Goal: Find contact information: Find contact information

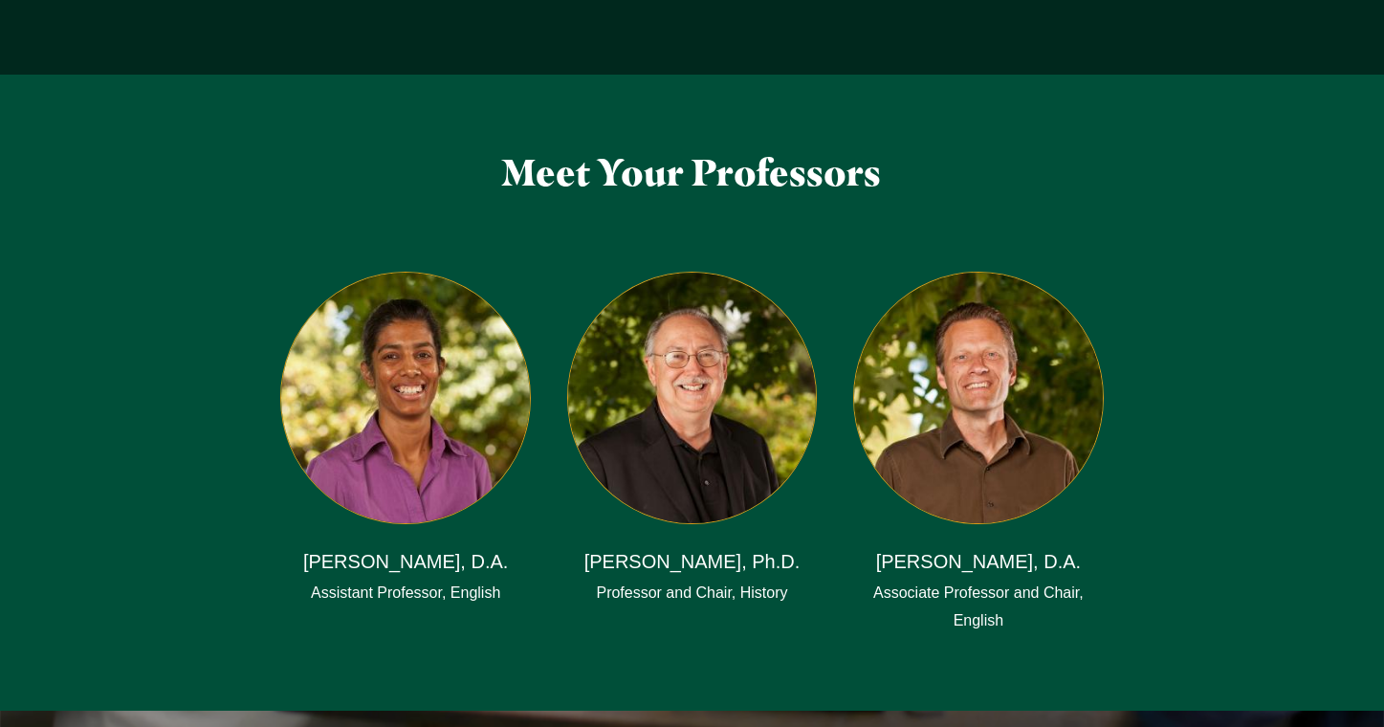
scroll to position [2966, 0]
click at [415, 547] on h6 "[PERSON_NAME], D.A." at bounding box center [406, 560] width 206 height 27
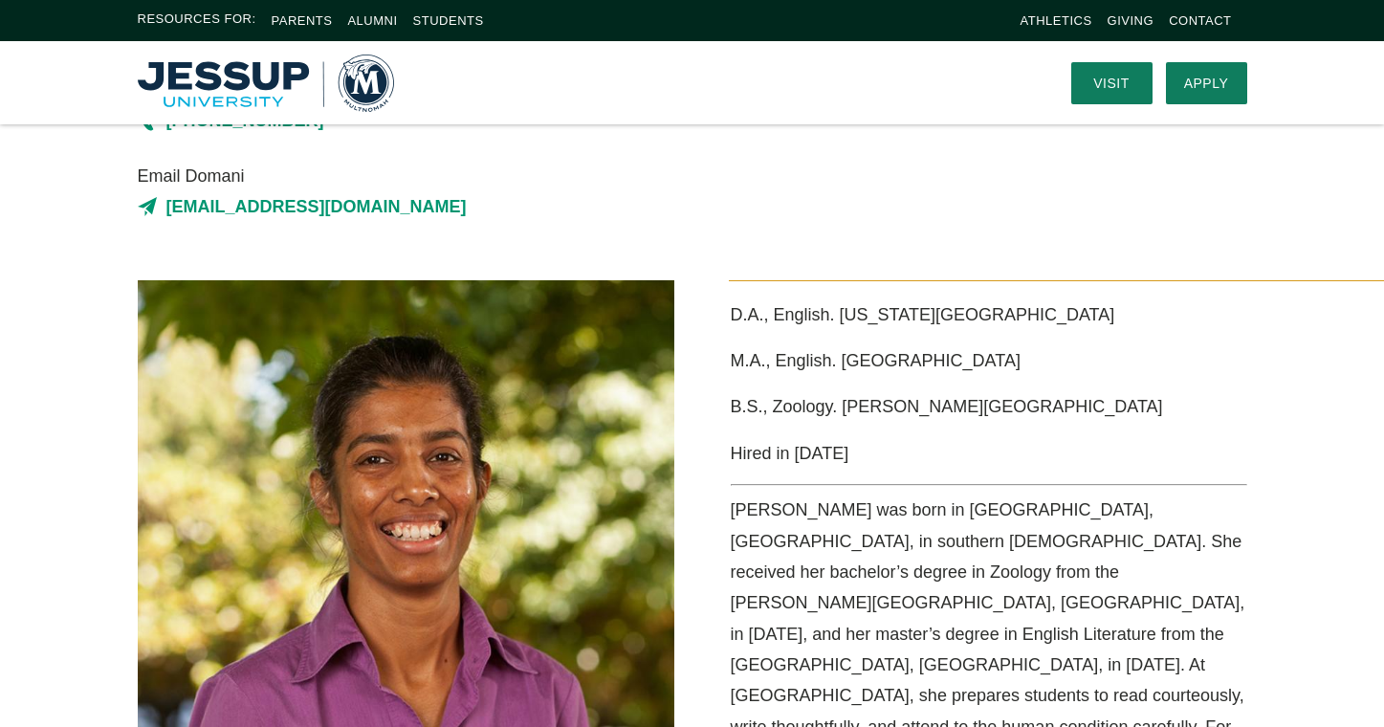
scroll to position [71, 0]
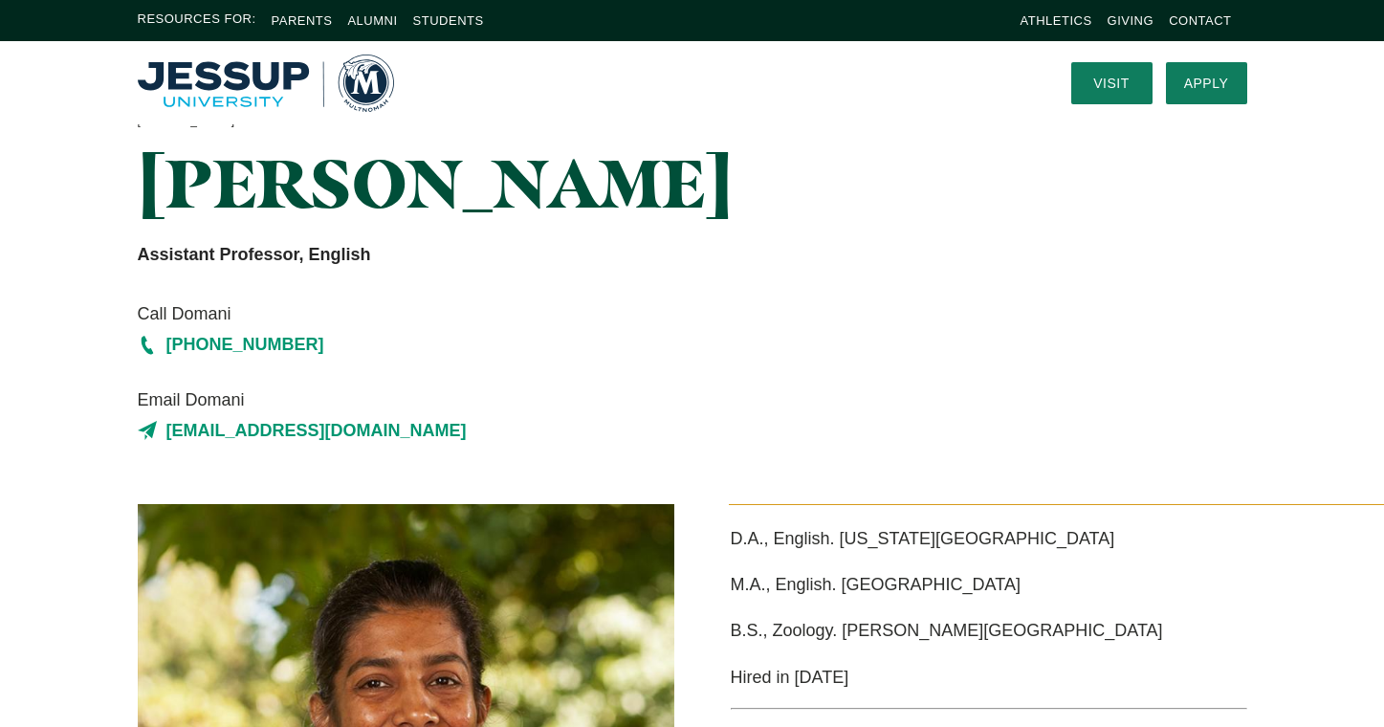
drag, startPoint x: 378, startPoint y: 276, endPoint x: 155, endPoint y: 201, distance: 235.4
click at [155, 201] on h1 "Domani Hintze-Pothen" at bounding box center [502, 183] width 728 height 74
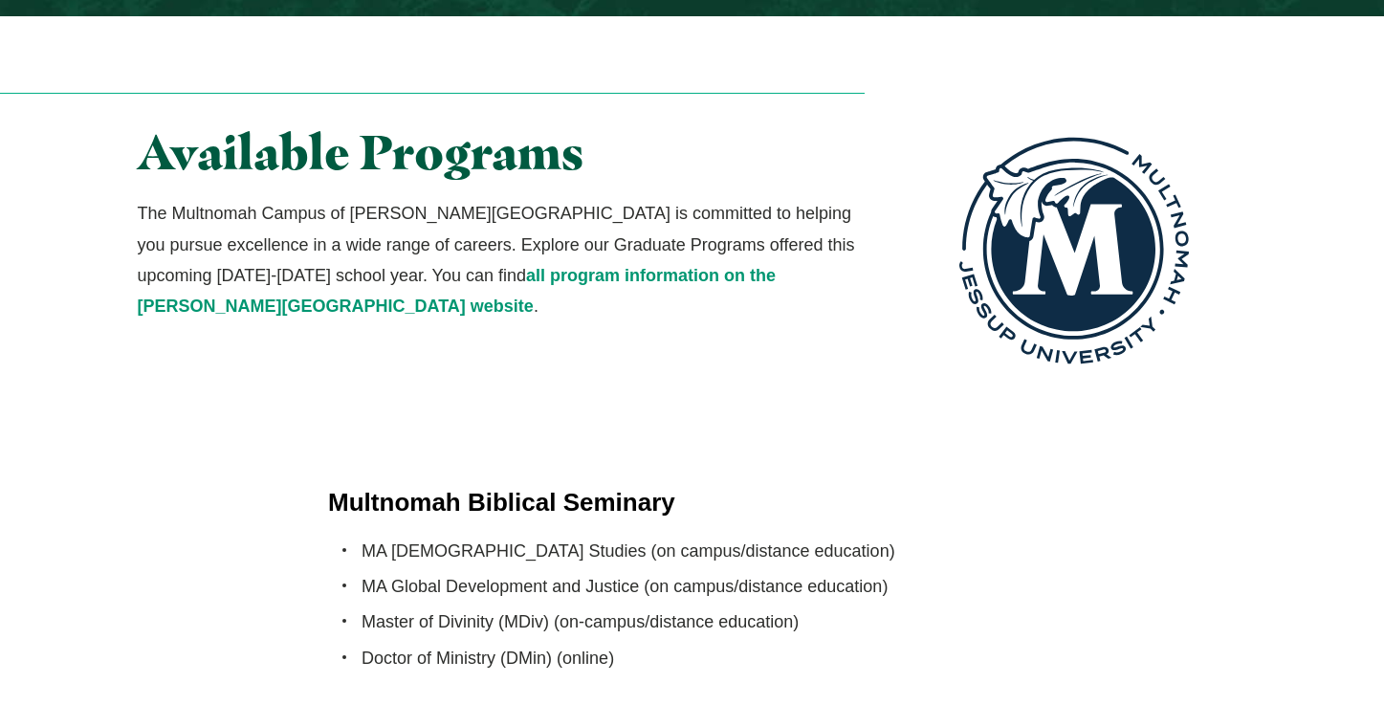
scroll to position [3480, 0]
